Goal: Task Accomplishment & Management: Complete application form

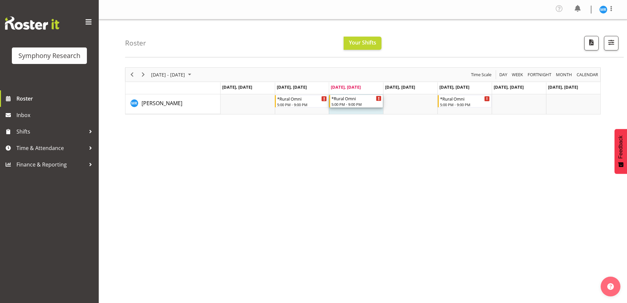
click at [347, 101] on div "*Rural Omni" at bounding box center [357, 98] width 50 height 7
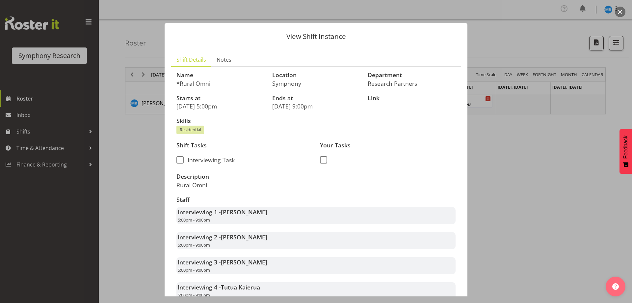
click at [623, 9] on button "button" at bounding box center [620, 12] width 11 height 11
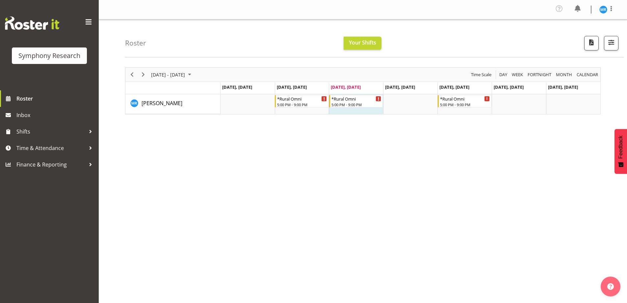
click at [267, 287] on div "August 25 - 31, 2025 Today Day Week Fortnight Month calendar Month Agenda Time …" at bounding box center [376, 193] width 502 height 263
click at [37, 119] on span "Inbox" at bounding box center [55, 115] width 79 height 10
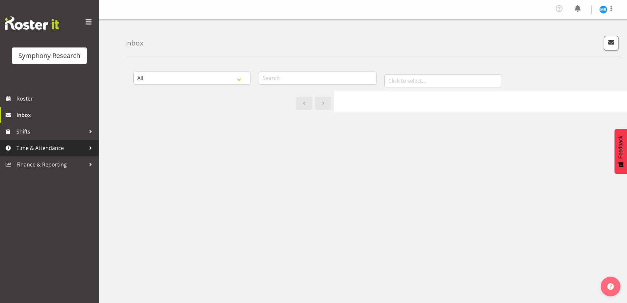
click at [90, 148] on div at bounding box center [91, 148] width 10 height 10
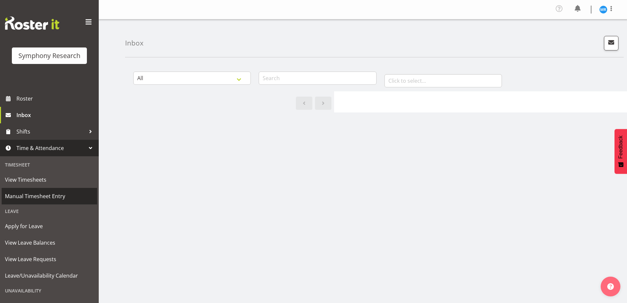
click at [40, 200] on span "Manual Timesheet Entry" at bounding box center [49, 196] width 89 height 10
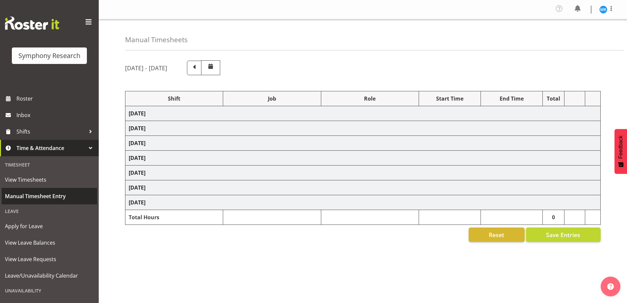
select select "57853"
select select "10536"
select select "47"
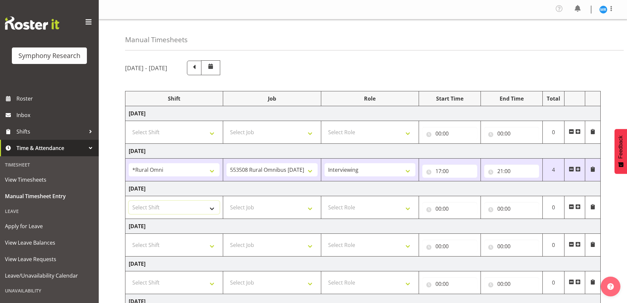
click at [211, 210] on select "Select Shift !!Weekend Residential (Roster IT Shift Label) *Business 9/10am ~ 4…" at bounding box center [174, 206] width 91 height 13
select select "57853"
click at [129, 200] on select "Select Shift !!Weekend Residential (Roster IT Shift Label) *Business 9/10am ~ 4…" at bounding box center [174, 206] width 91 height 13
click at [311, 211] on select "Select Job 550060 IF Admin 553492 World Poll Aus Wave 2 Main 2025 553493 World …" at bounding box center [271, 206] width 91 height 13
select select "10536"
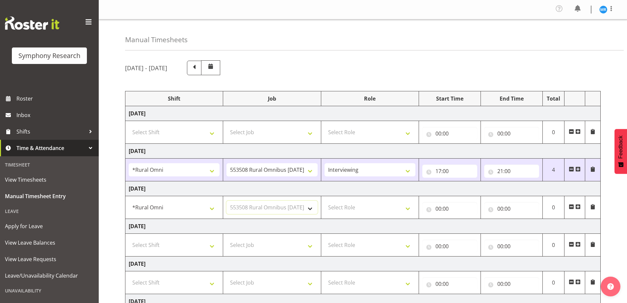
click at [226, 200] on select "Select Job 550060 IF Admin 553492 World Poll Aus Wave 2 Main 2025 553493 World …" at bounding box center [271, 206] width 91 height 13
click at [407, 209] on select "Select Role Briefing Interviewing" at bounding box center [370, 206] width 91 height 13
select select "47"
click at [325, 200] on select "Select Role Briefing Interviewing" at bounding box center [370, 206] width 91 height 13
click at [451, 206] on input "00:00" at bounding box center [449, 208] width 55 height 13
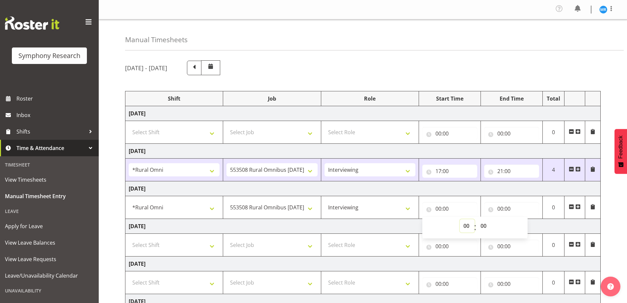
click at [466, 225] on select "00 01 02 03 04 05 06 07 08 09 10 11 12 13 14 15 16 17 18 19 20 21 22 23" at bounding box center [467, 225] width 15 height 13
select select "17"
click at [460, 219] on select "00 01 02 03 04 05 06 07 08 09 10 11 12 13 14 15 16 17 18 19 20 21 22 23" at bounding box center [467, 225] width 15 height 13
type input "17:00"
click at [501, 207] on input "00:00" at bounding box center [511, 208] width 55 height 13
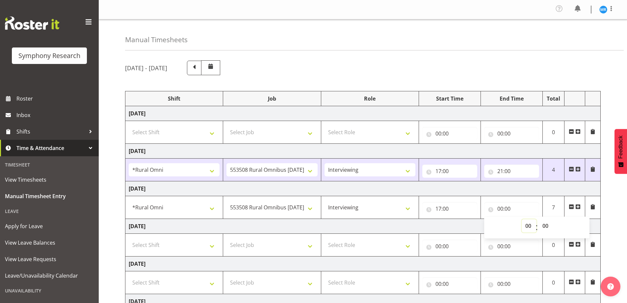
click at [527, 225] on select "00 01 02 03 04 05 06 07 08 09 10 11 12 13 14 15 16 17 18 19 20 21 22 23" at bounding box center [529, 225] width 15 height 13
click at [537, 197] on td "00:00 00 01 02 03 04 05 06 07 08 09 10 11 12 13 14 15 16 17 18 19 20 21 22 23 :…" at bounding box center [512, 207] width 62 height 23
click at [522, 207] on input "00:00" at bounding box center [511, 208] width 55 height 13
click at [448, 229] on td "[DATE]" at bounding box center [362, 226] width 475 height 15
click at [508, 208] on input "00:00" at bounding box center [511, 208] width 55 height 13
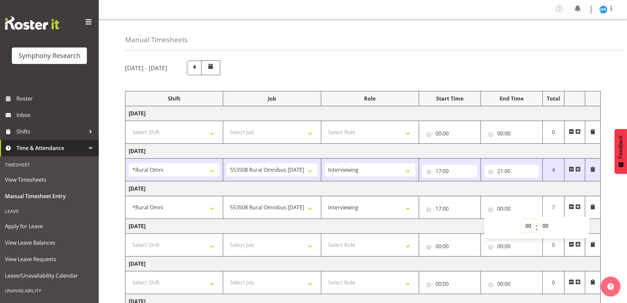
click at [527, 229] on select "00 01 02 03 04 05 06 07 08 09 10 11 12 13 14 15 16 17 18 19 20 21 22 23" at bounding box center [529, 225] width 15 height 13
select select "21"
click at [522, 219] on select "00 01 02 03 04 05 06 07 08 09 10 11 12 13 14 15 16 17 18 19 20 21 22 23" at bounding box center [529, 225] width 15 height 13
type input "21:00"
click at [613, 220] on div "[DATE] - [DATE] Shift Job Role Start Time End Time Total [DATE] Select Shift !!…" at bounding box center [376, 230] width 502 height 350
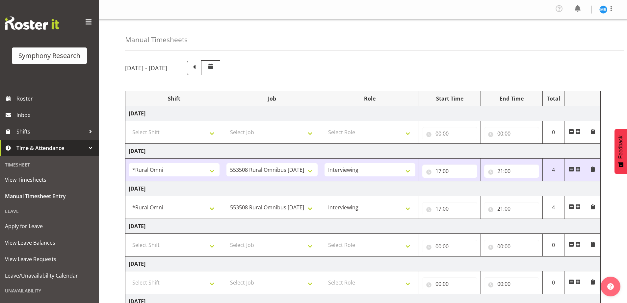
scroll to position [108, 0]
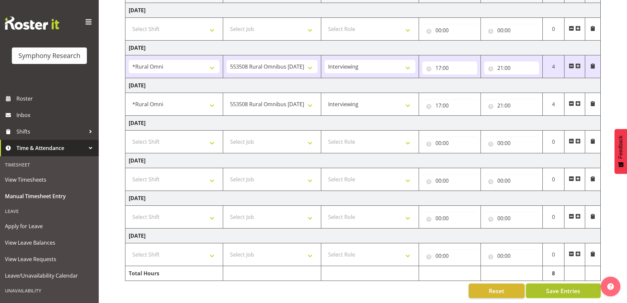
click at [558, 286] on span "Save Entries" at bounding box center [563, 290] width 34 height 9
